Goal: Task Accomplishment & Management: Contribute content

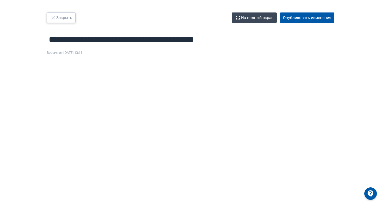
click at [52, 17] on icon "button" at bounding box center [53, 18] width 6 height 6
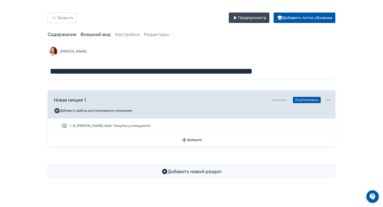
click at [101, 36] on link "Внешний вид" at bounding box center [95, 35] width 30 height 6
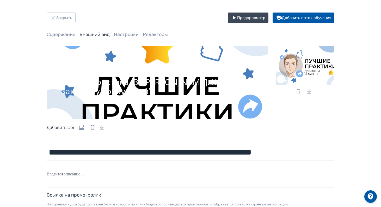
click at [299, 93] on icon at bounding box center [298, 91] width 6 height 6
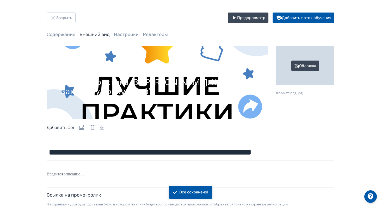
click at [312, 65] on div "Обложка" at bounding box center [305, 65] width 58 height 39
click at [0, 0] on input "Обложка Формат: png, jpg." at bounding box center [0, 0] width 0 height 0
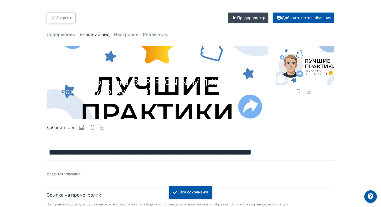
click at [64, 13] on button "Закрыть" at bounding box center [61, 18] width 29 height 10
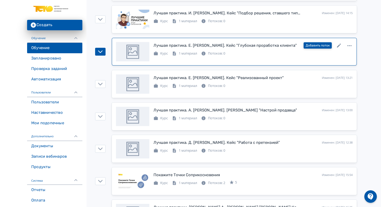
scroll to position [97, 0]
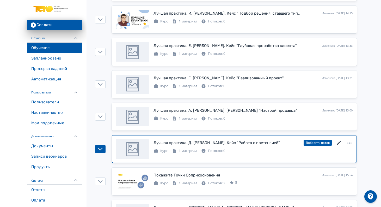
click at [338, 142] on icon at bounding box center [339, 143] width 6 height 6
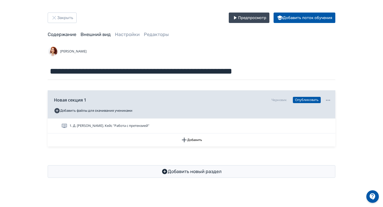
click at [89, 33] on link "Внешний вид" at bounding box center [95, 35] width 30 height 6
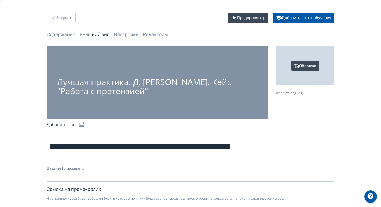
click at [310, 64] on div "Обложка" at bounding box center [305, 65] width 58 height 39
click at [0, 0] on input "Обложка Формат: png, jpg." at bounding box center [0, 0] width 0 height 0
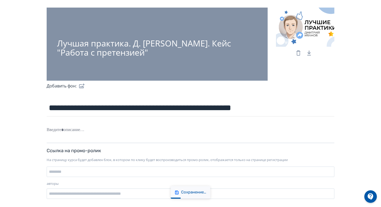
scroll to position [47, 0]
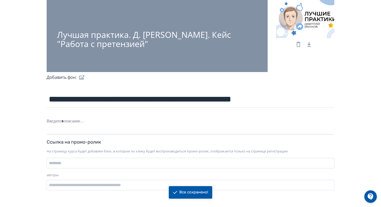
click at [214, 45] on div "Лучшая практика. Д. Иванов. Кейс "Работа с претензией"" at bounding box center [157, 39] width 200 height 18
click at [156, 30] on div "Лучшая практика. Д. Иванов. Кейс "Работа с претензией"" at bounding box center [157, 39] width 200 height 18
click at [82, 77] on label at bounding box center [81, 77] width 8 height 10
click at [0, 0] on input "file" at bounding box center [0, 0] width 0 height 0
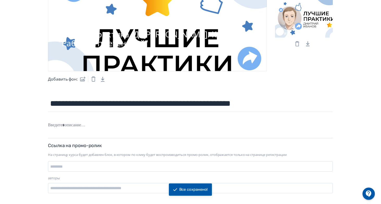
scroll to position [0, 0]
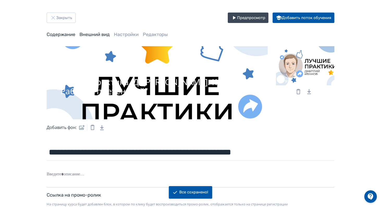
click at [64, 35] on link "Содержание" at bounding box center [61, 35] width 29 height 6
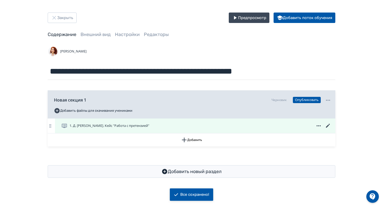
click at [330, 126] on icon at bounding box center [328, 125] width 6 height 6
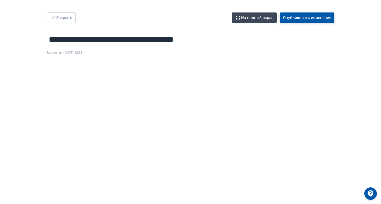
click at [318, 17] on button "Опубликовать изменения" at bounding box center [307, 18] width 54 height 10
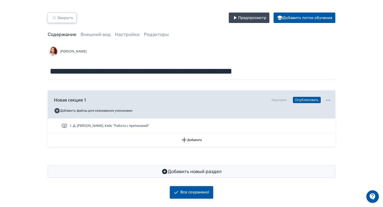
click at [63, 17] on button "Закрыть" at bounding box center [62, 18] width 29 height 10
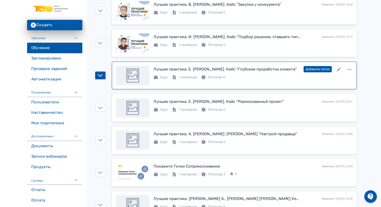
scroll to position [106, 0]
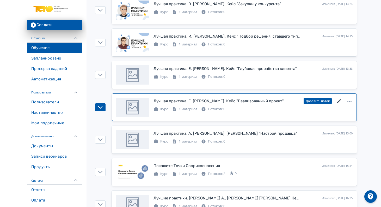
click at [338, 101] on icon at bounding box center [339, 101] width 6 height 6
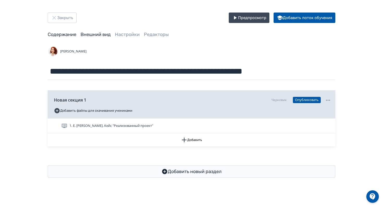
click at [104, 36] on link "Внешний вид" at bounding box center [95, 35] width 30 height 6
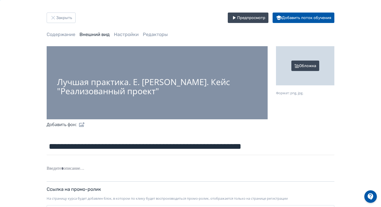
click at [304, 71] on div "Обложка" at bounding box center [305, 65] width 58 height 39
click at [0, 0] on input "Обложка Формат: png, jpg." at bounding box center [0, 0] width 0 height 0
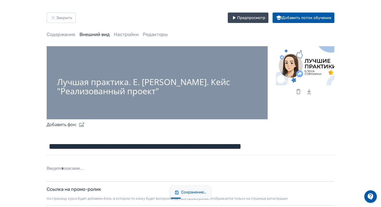
click at [192, 90] on div "Лучшая практика. Е. Сорокина. Кейс "Реализованный проект"" at bounding box center [157, 86] width 200 height 18
click at [81, 122] on label at bounding box center [81, 124] width 8 height 10
click at [0, 0] on input "file" at bounding box center [0, 0] width 0 height 0
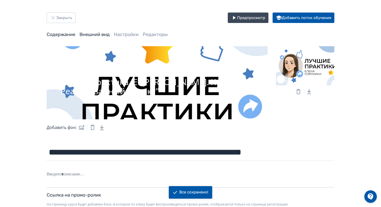
click at [67, 33] on link "Содержание" at bounding box center [61, 35] width 29 height 6
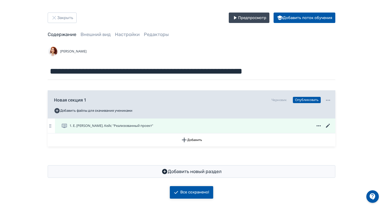
click at [328, 126] on icon at bounding box center [328, 125] width 6 height 6
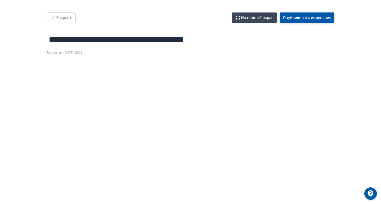
click at [293, 14] on button "Опубликовать изменения" at bounding box center [307, 18] width 54 height 10
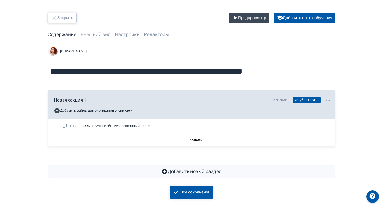
click at [62, 15] on button "Закрыть" at bounding box center [62, 18] width 29 height 10
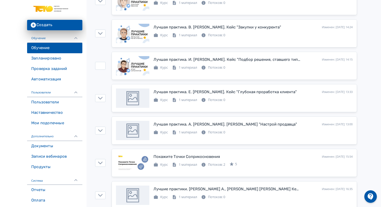
scroll to position [120, 0]
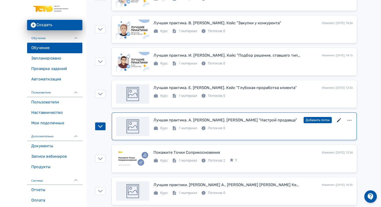
click at [339, 119] on icon at bounding box center [339, 120] width 4 height 4
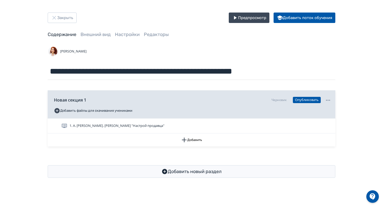
click at [102, 39] on div "**********" at bounding box center [191, 95] width 313 height 165
click at [100, 33] on link "Внешний вид" at bounding box center [95, 35] width 30 height 6
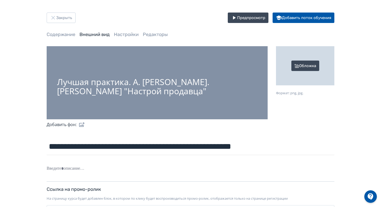
click at [318, 65] on div "Обложка" at bounding box center [305, 65] width 58 height 39
click at [0, 0] on input "Обложка Формат: png, jpg." at bounding box center [0, 0] width 0 height 0
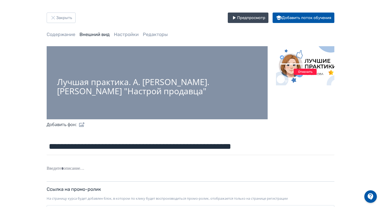
click at [83, 122] on label at bounding box center [81, 124] width 8 height 10
click at [0, 0] on input "file" at bounding box center [0, 0] width 0 height 0
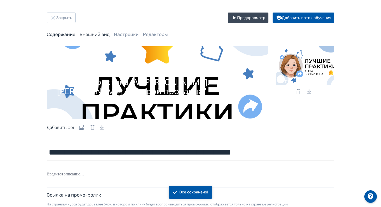
click at [67, 37] on link "Содержание" at bounding box center [61, 35] width 29 height 6
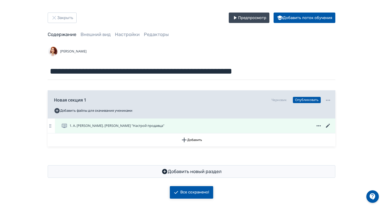
click at [327, 126] on icon at bounding box center [328, 125] width 4 height 4
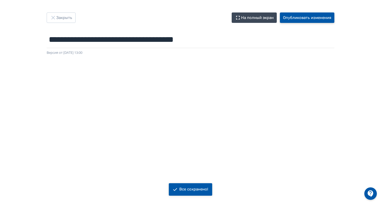
click at [302, 20] on button "Опубликовать изменения" at bounding box center [307, 18] width 54 height 10
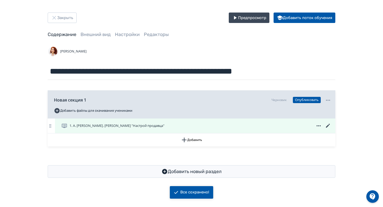
click at [328, 127] on icon at bounding box center [328, 125] width 6 height 6
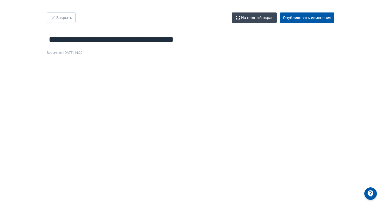
scroll to position [1, 0]
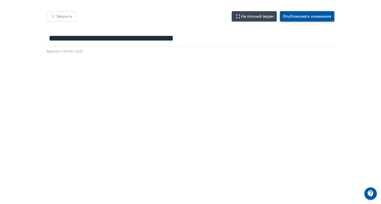
click at [302, 18] on button "Опубликовать изменения" at bounding box center [307, 16] width 54 height 10
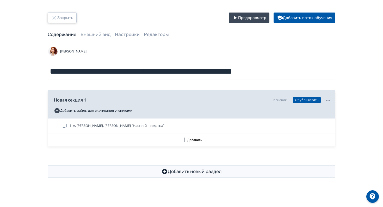
click at [68, 20] on button "Закрыть" at bounding box center [62, 18] width 29 height 10
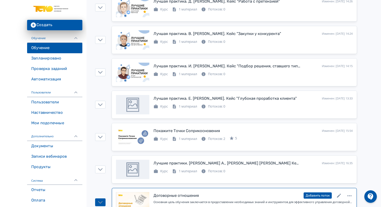
scroll to position [141, 0]
click at [339, 189] on link "Договорные отношения Изменен: 23.09.2025 в 14:15 Добавить поток Основная цель о…" at bounding box center [234, 201] width 245 height 29
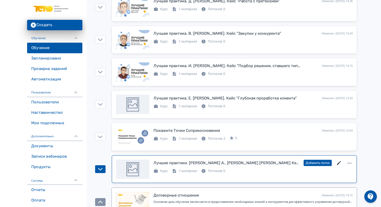
click at [338, 161] on icon at bounding box center [339, 163] width 6 height 6
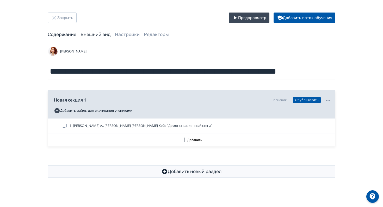
click at [94, 34] on link "Внешний вид" at bounding box center [95, 35] width 30 height 6
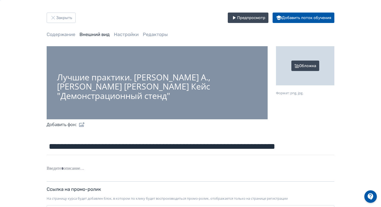
click at [305, 65] on div "Обложка" at bounding box center [305, 65] width 58 height 39
click at [0, 0] on input "Обложка Формат: png, jpg." at bounding box center [0, 0] width 0 height 0
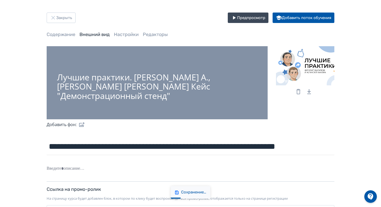
click at [146, 84] on div "Лучшие практики. Баюра А., Багапов Ф. Кейс "Демонстрационный стенд"" at bounding box center [157, 86] width 200 height 28
click at [82, 123] on label at bounding box center [81, 124] width 8 height 10
click at [0, 0] on input "file" at bounding box center [0, 0] width 0 height 0
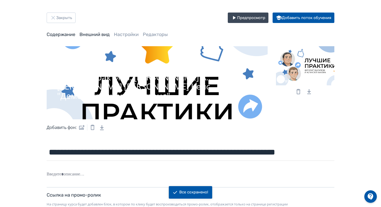
click at [59, 32] on link "Содержание" at bounding box center [61, 35] width 29 height 6
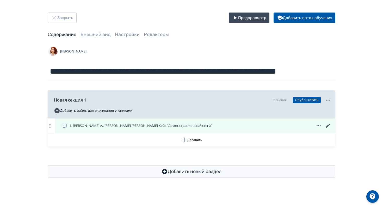
click at [327, 125] on icon at bounding box center [328, 125] width 6 height 6
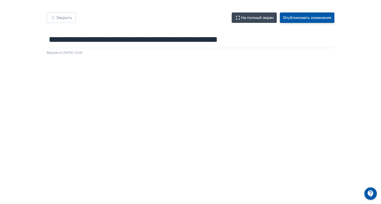
click at [312, 18] on button "Опубликовать изменения" at bounding box center [307, 18] width 54 height 10
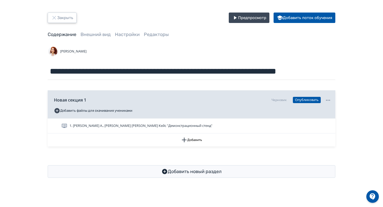
click at [66, 21] on button "Закрыть" at bounding box center [62, 18] width 29 height 10
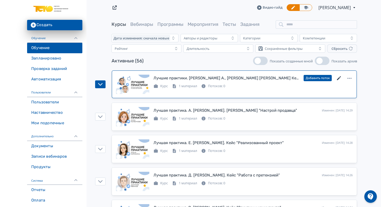
click at [339, 77] on icon at bounding box center [339, 78] width 6 height 6
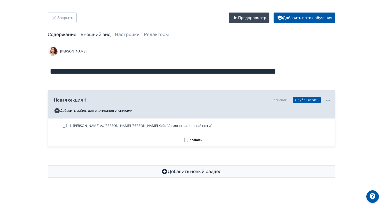
click at [101, 34] on link "Внешний вид" at bounding box center [95, 35] width 30 height 6
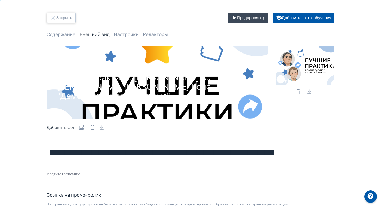
click at [58, 18] on button "Закрыть" at bounding box center [61, 18] width 29 height 10
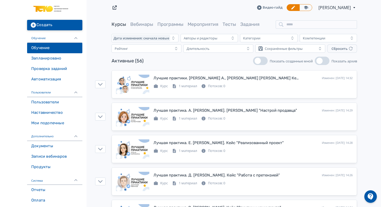
click at [61, 23] on button "Создать" at bounding box center [54, 25] width 55 height 10
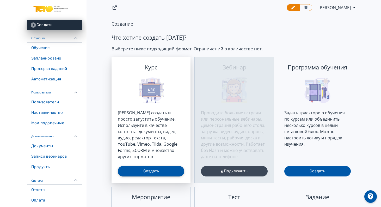
click at [152, 172] on button "Создать" at bounding box center [151, 171] width 66 height 10
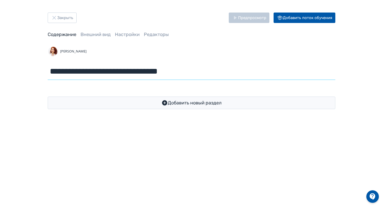
click at [155, 74] on input "**********" at bounding box center [192, 71] width 288 height 17
drag, startPoint x: 126, startPoint y: 70, endPoint x: 210, endPoint y: 76, distance: 84.3
click at [210, 76] on input "**********" at bounding box center [192, 71] width 288 height 17
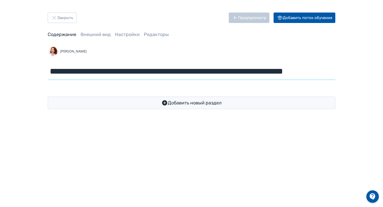
click at [187, 73] on input "**********" at bounding box center [192, 71] width 288 height 17
drag, startPoint x: 206, startPoint y: 70, endPoint x: 359, endPoint y: 91, distance: 154.3
click at [359, 92] on div "**********" at bounding box center [191, 60] width 383 height 121
paste input "***"
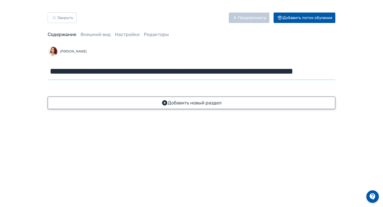
type input "**********"
click at [208, 104] on button "Добавить новый раздел" at bounding box center [192, 102] width 288 height 13
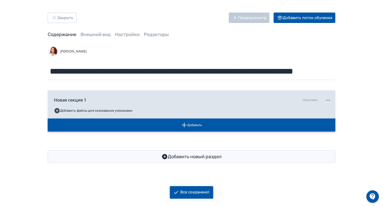
click at [192, 123] on button "Добавить" at bounding box center [192, 124] width 288 height 13
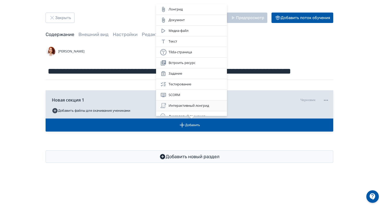
click at [174, 104] on div "Интерактивный лонгрид" at bounding box center [191, 105] width 63 height 6
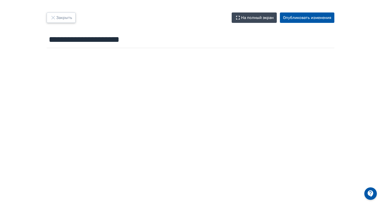
click at [62, 19] on button "Закрыть" at bounding box center [61, 18] width 29 height 10
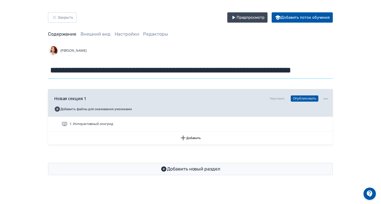
scroll to position [0, 35]
drag, startPoint x: 125, startPoint y: 71, endPoint x: 344, endPoint y: 82, distance: 219.0
click at [344, 82] on div "**********" at bounding box center [191, 95] width 313 height 165
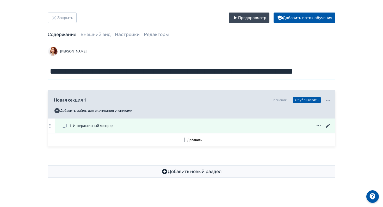
click at [329, 126] on icon at bounding box center [328, 125] width 6 height 6
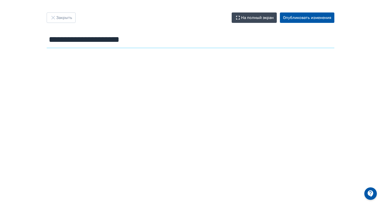
click at [165, 45] on input "**********" at bounding box center [191, 39] width 288 height 17
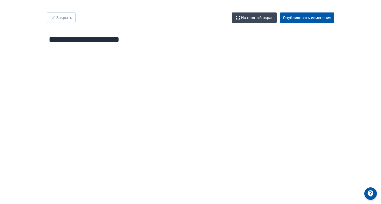
paste input "**********"
type input "**********"
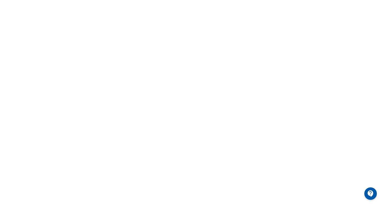
scroll to position [91, 0]
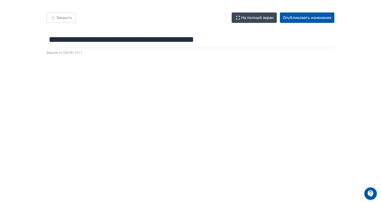
scroll to position [0, 1]
